Goal: Task Accomplishment & Management: Manage account settings

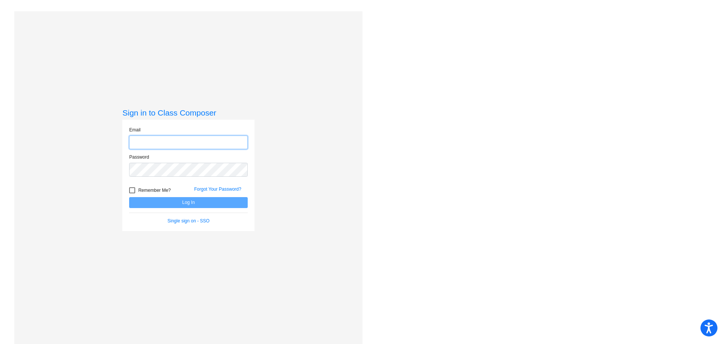
type input "[PERSON_NAME][EMAIL_ADDRESS][DOMAIN_NAME]"
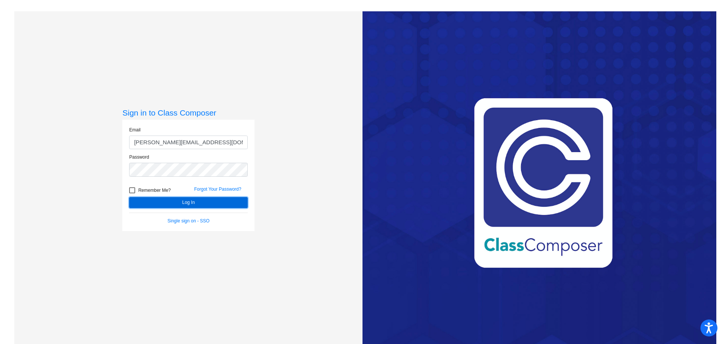
click at [162, 201] on button "Log In" at bounding box center [188, 202] width 119 height 11
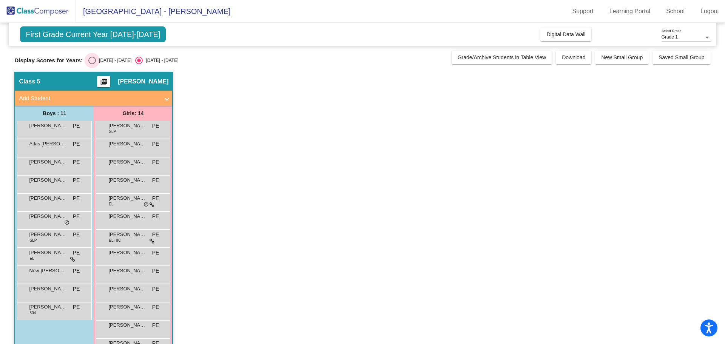
click at [88, 60] on div "Select an option" at bounding box center [92, 61] width 8 height 8
click at [92, 64] on input "[DATE] - [DATE]" at bounding box center [92, 64] width 0 height 0
radio input "true"
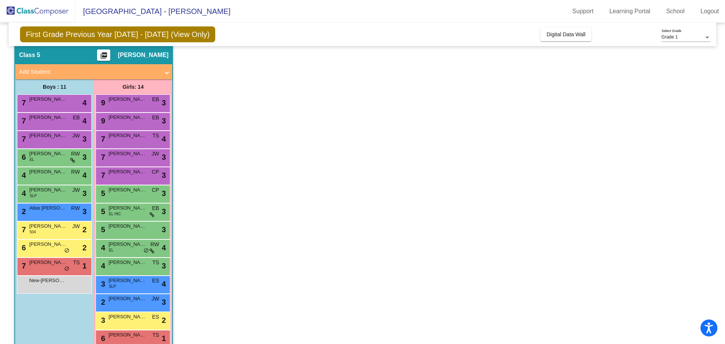
scroll to position [43, 0]
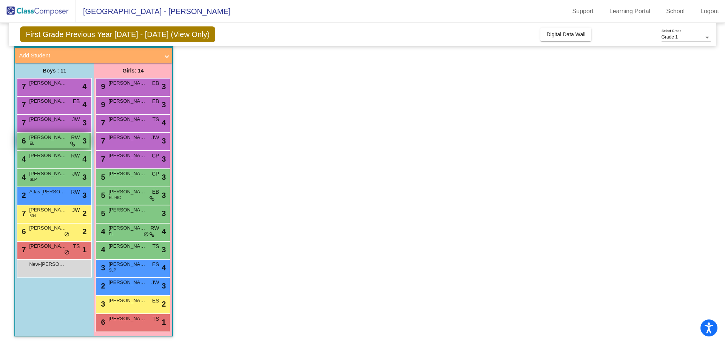
click at [39, 141] on div "6 Jhaswin Sri [PERSON_NAME] EL RW lock do_not_disturb_alt 3" at bounding box center [53, 140] width 72 height 15
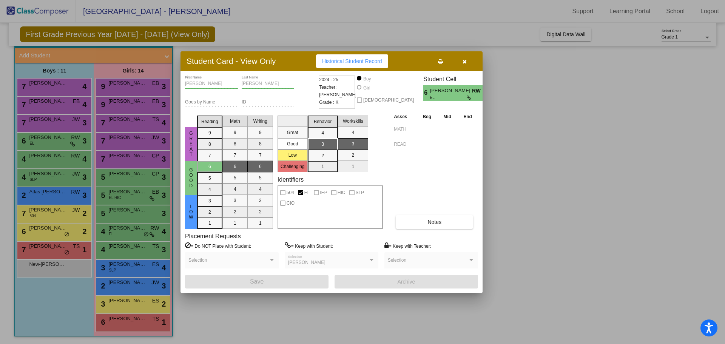
click at [466, 62] on button "button" at bounding box center [464, 61] width 24 height 14
